Goal: Navigation & Orientation: Understand site structure

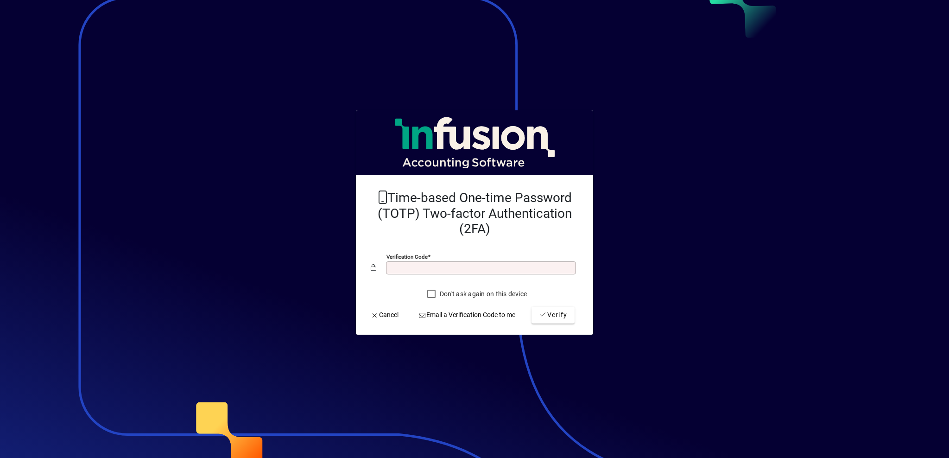
click at [410, 265] on input "Verification code" at bounding box center [481, 267] width 187 height 7
type input "******"
click at [543, 315] on icon "submit" at bounding box center [543, 314] width 8 height 6
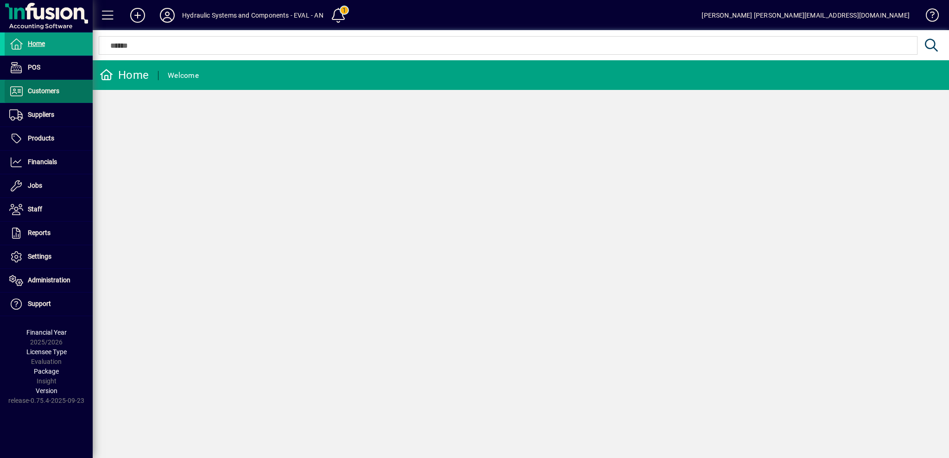
click at [50, 94] on span "Customers" at bounding box center [32, 91] width 55 height 11
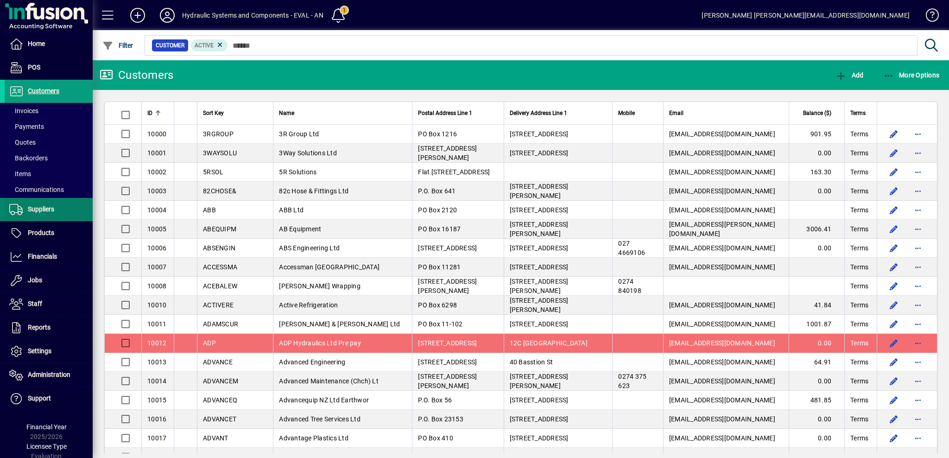
click at [52, 210] on span "Suppliers" at bounding box center [41, 208] width 26 height 7
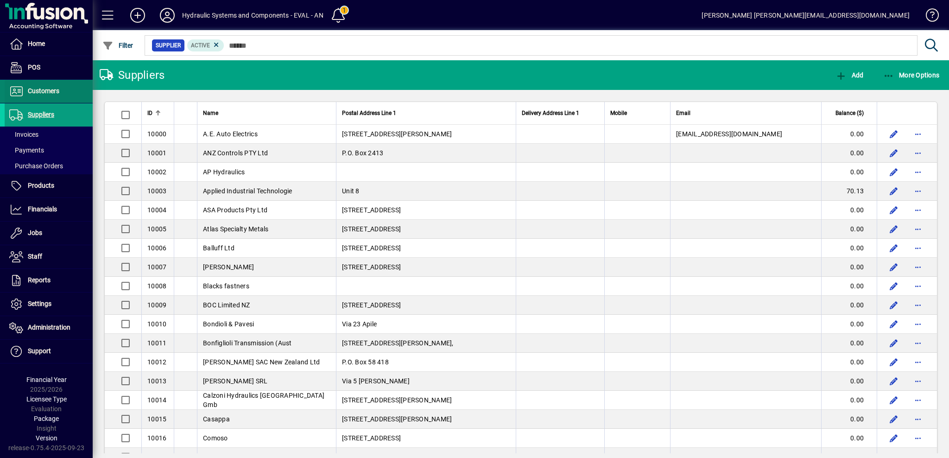
click at [32, 91] on span "Customers" at bounding box center [43, 90] width 31 height 7
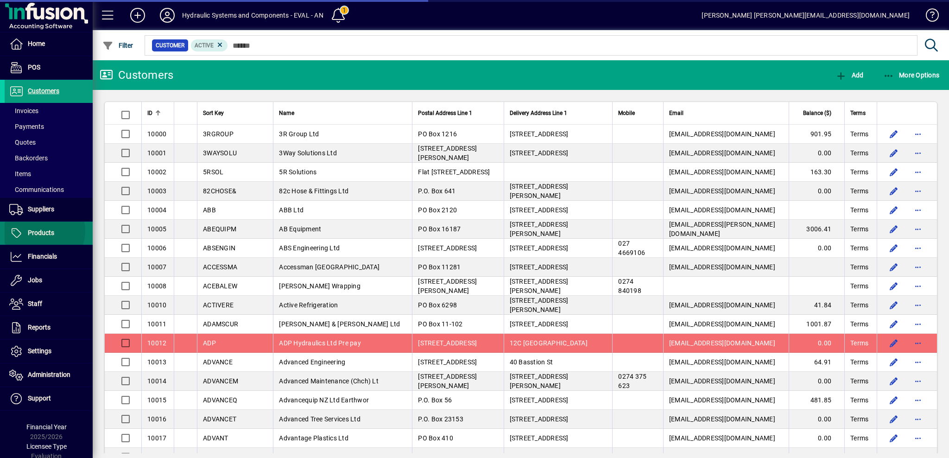
click at [38, 231] on span "Products" at bounding box center [41, 232] width 26 height 7
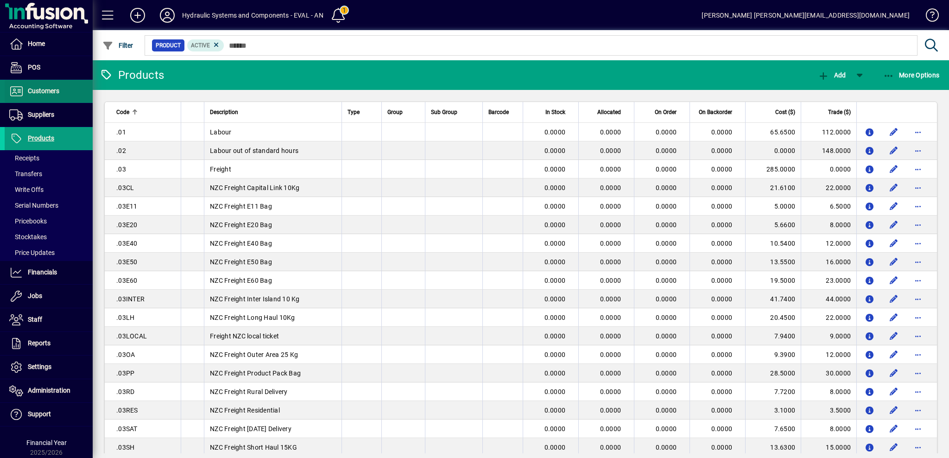
click at [48, 91] on span "Customers" at bounding box center [43, 90] width 31 height 7
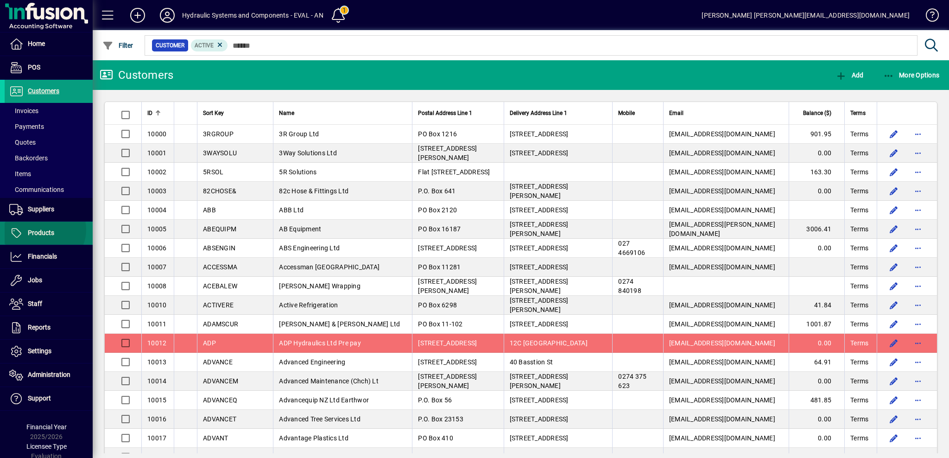
click at [44, 229] on span "Products" at bounding box center [41, 232] width 26 height 7
